Goal: Information Seeking & Learning: Learn about a topic

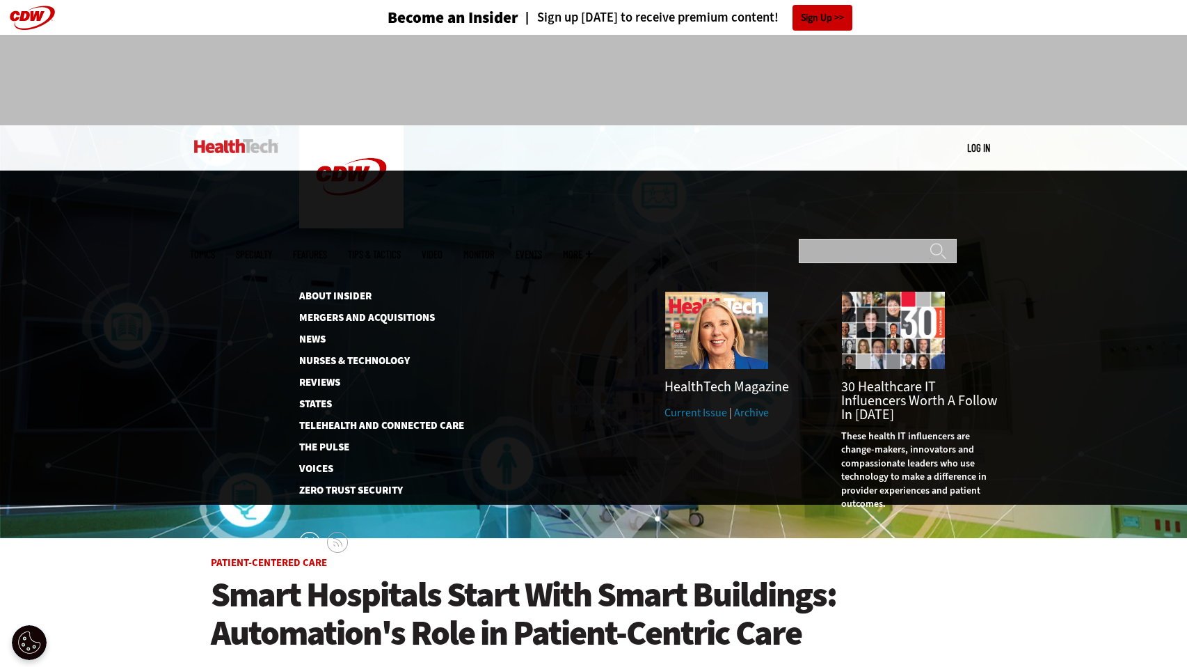
click at [829, 239] on input "Search" at bounding box center [878, 251] width 158 height 24
type input "**********"
click at [930, 242] on input "******" at bounding box center [938, 256] width 17 height 28
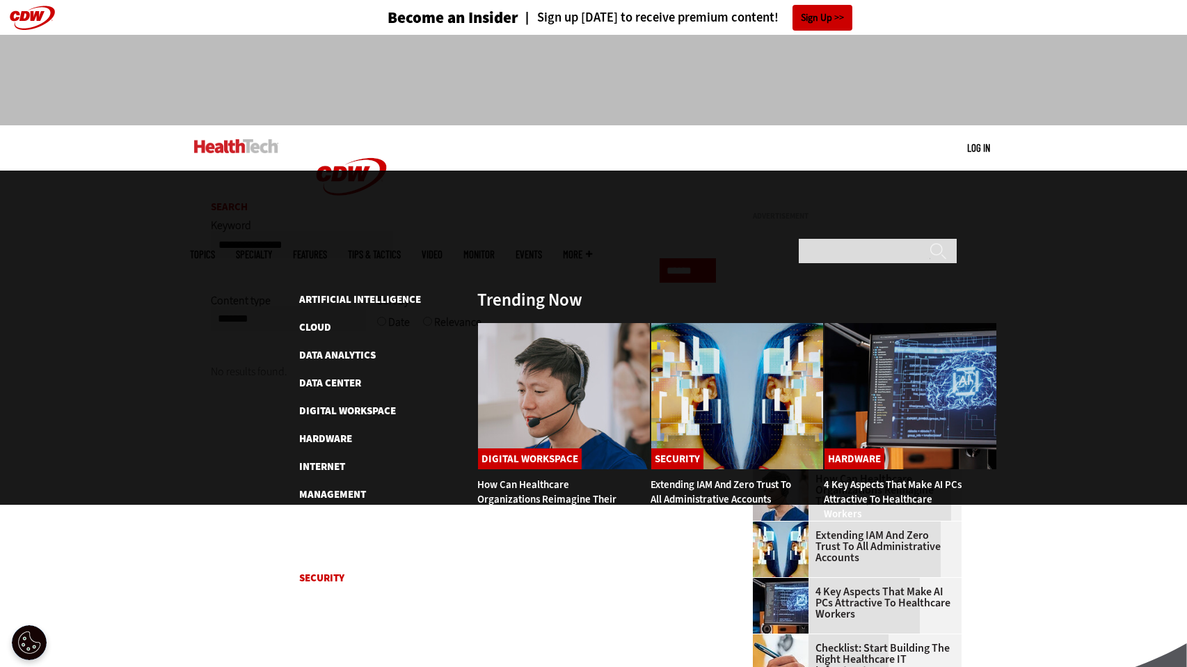
click at [315, 571] on link "Security" at bounding box center [321, 578] width 45 height 14
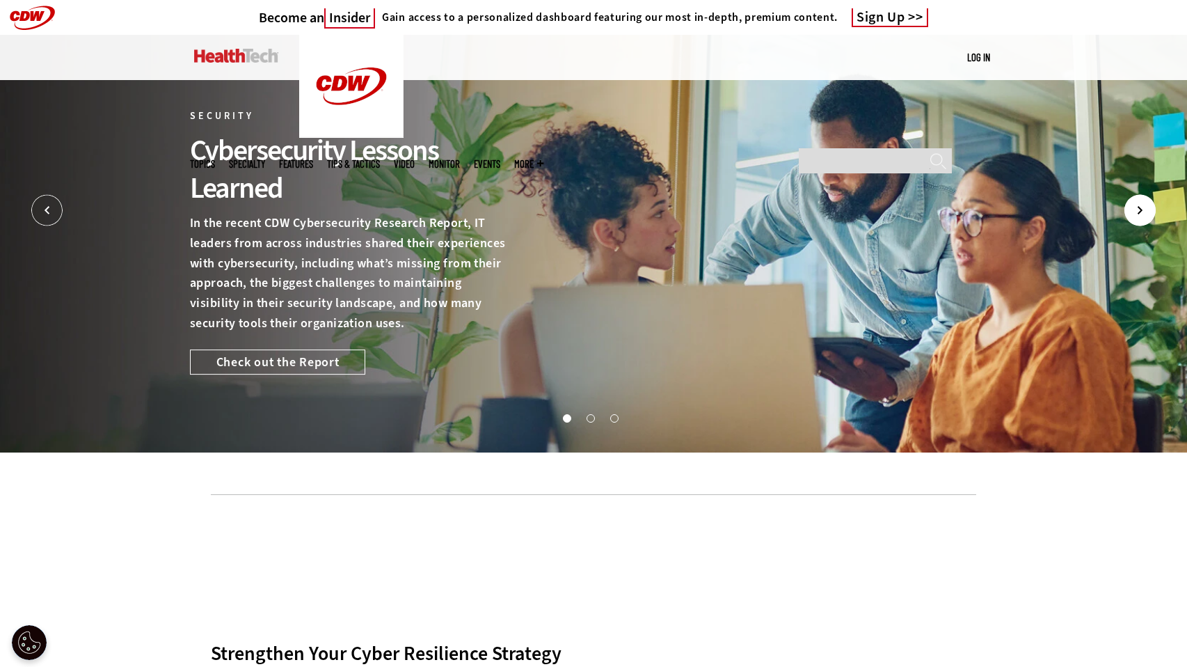
click at [1145, 212] on icon "Next" at bounding box center [1140, 210] width 31 height 31
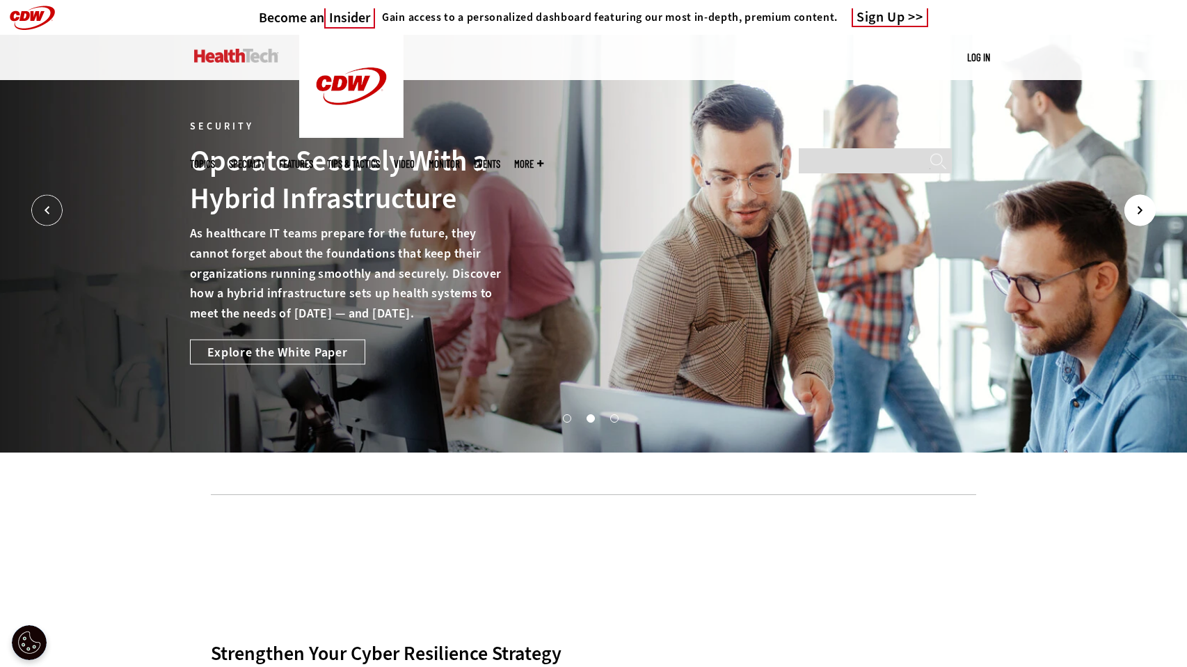
click at [1145, 212] on icon "Next" at bounding box center [1140, 210] width 31 height 31
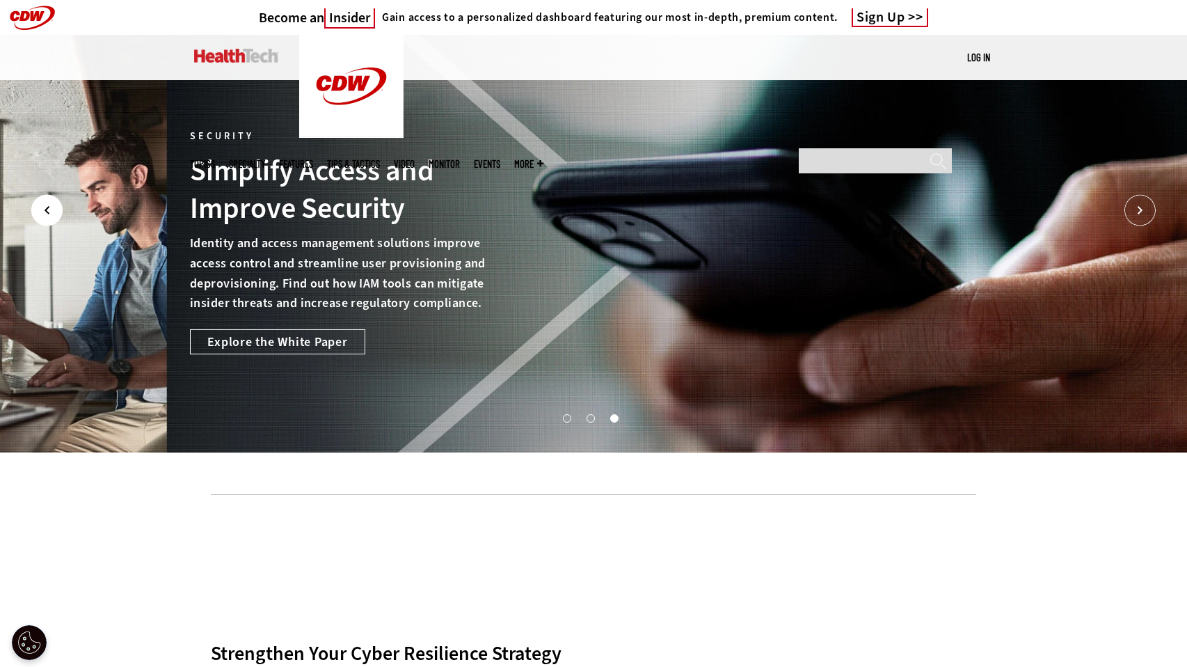
click at [38, 212] on icon "Prev" at bounding box center [46, 210] width 31 height 31
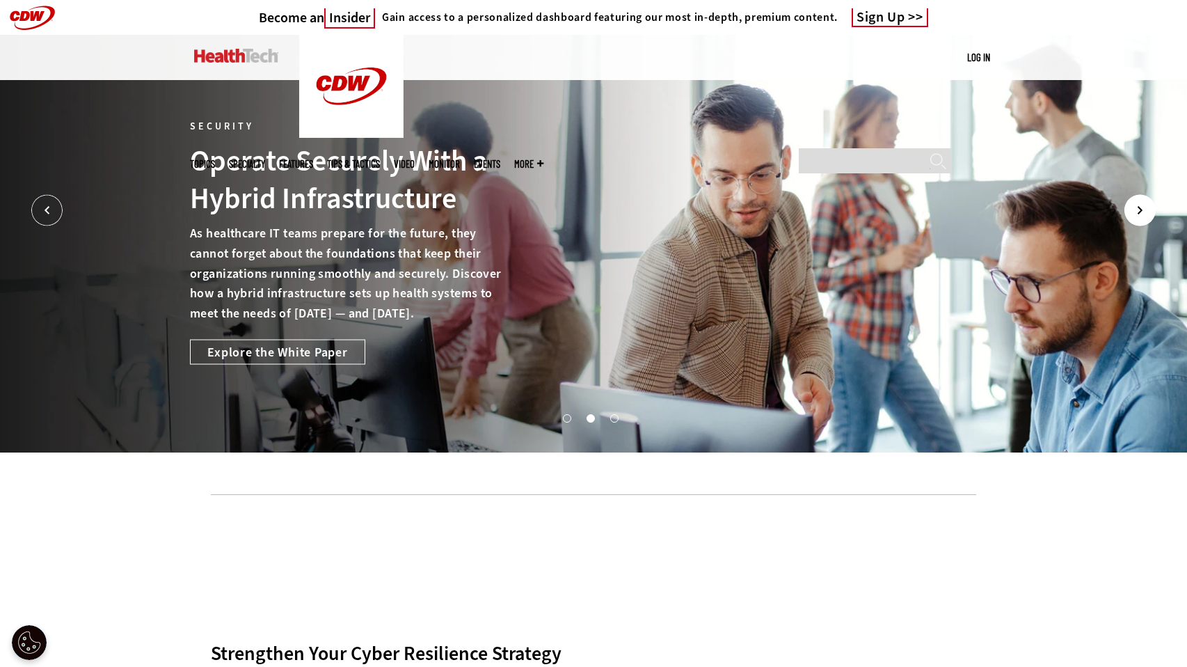
click at [1137, 206] on icon "Next" at bounding box center [1140, 210] width 31 height 31
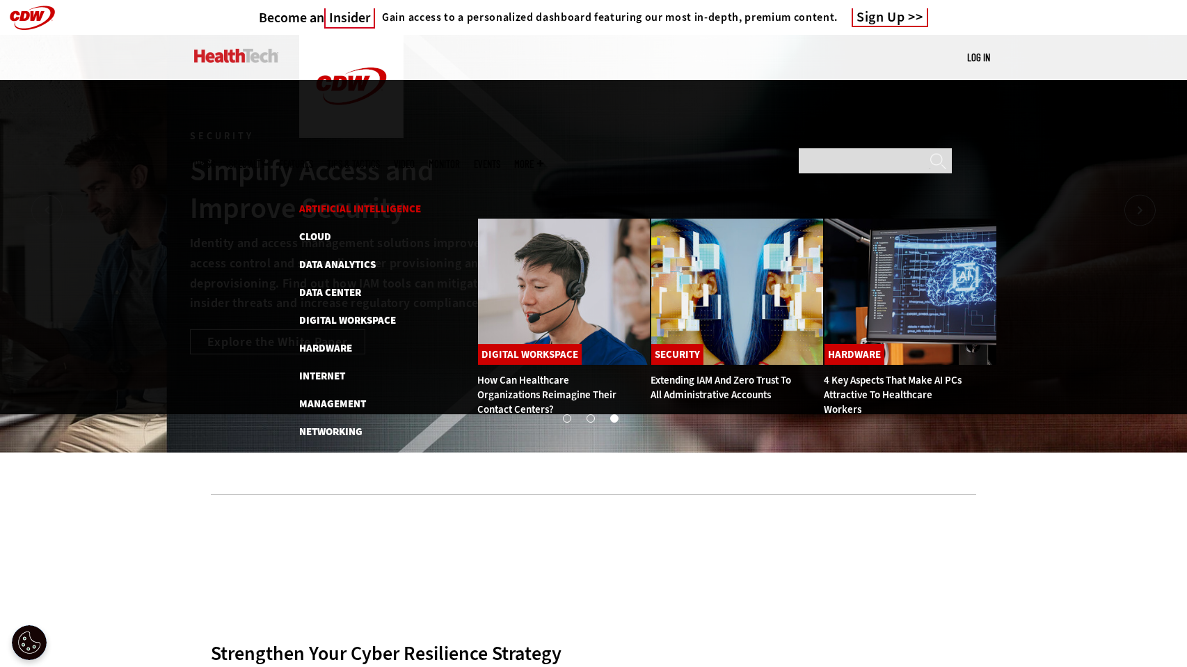
click at [333, 202] on link "Artificial Intelligence" at bounding box center [360, 209] width 122 height 14
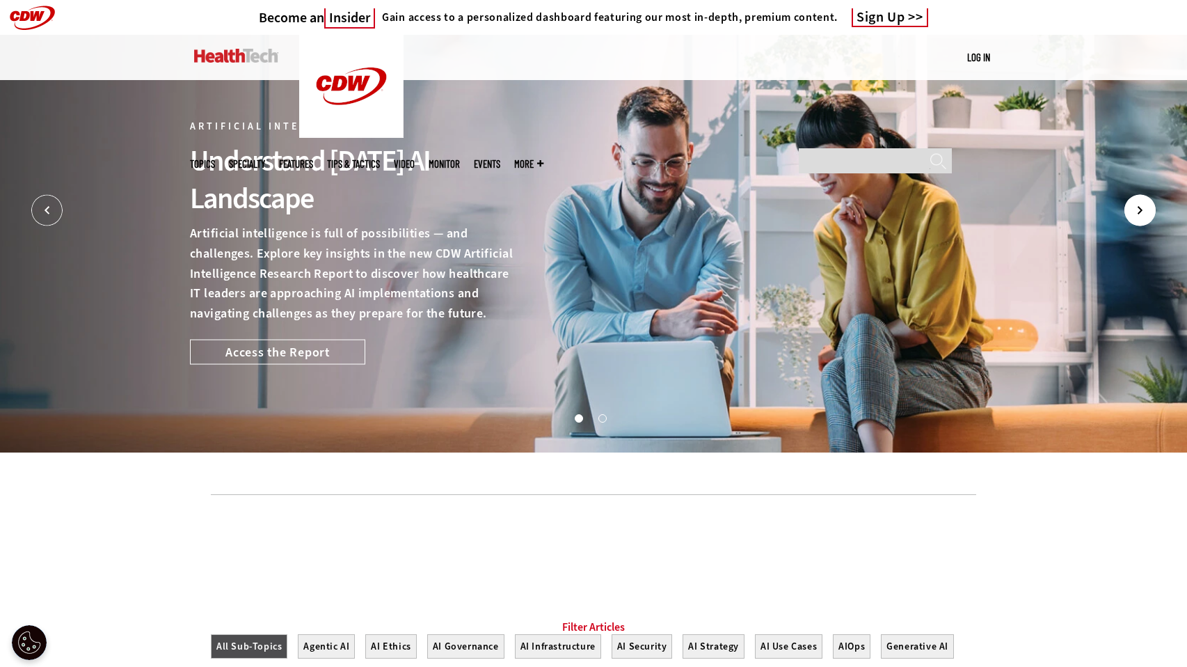
click at [1139, 209] on icon "Next" at bounding box center [1140, 210] width 31 height 31
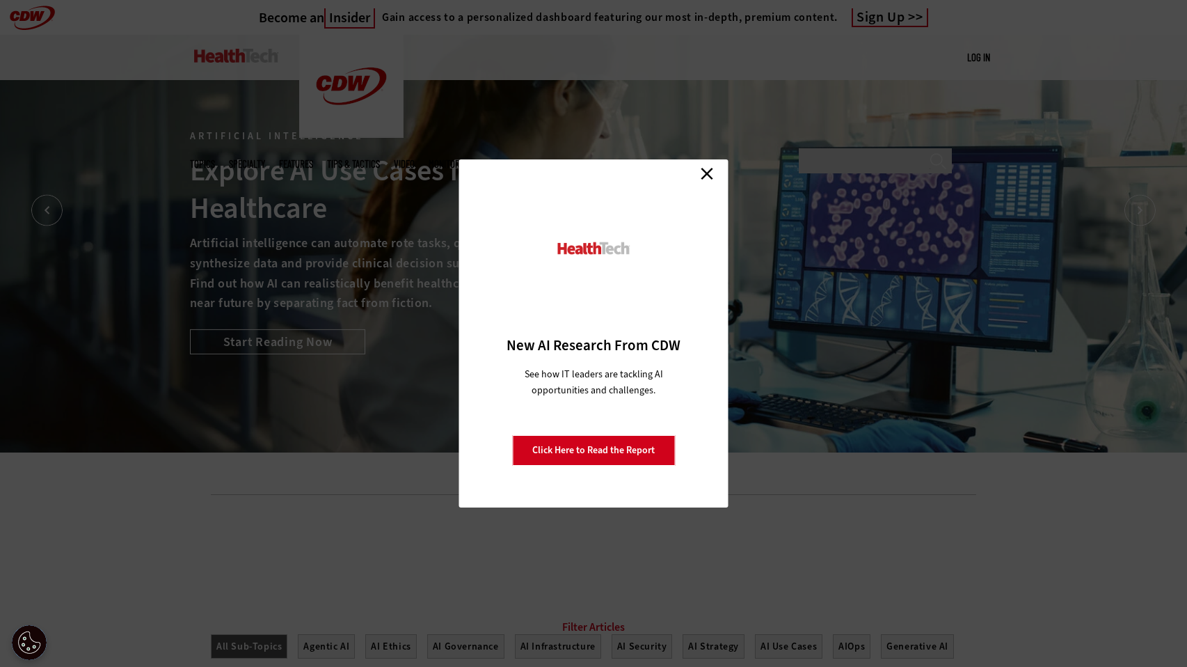
click at [705, 170] on link "Close" at bounding box center [707, 173] width 21 height 21
